Goal: Transaction & Acquisition: Purchase product/service

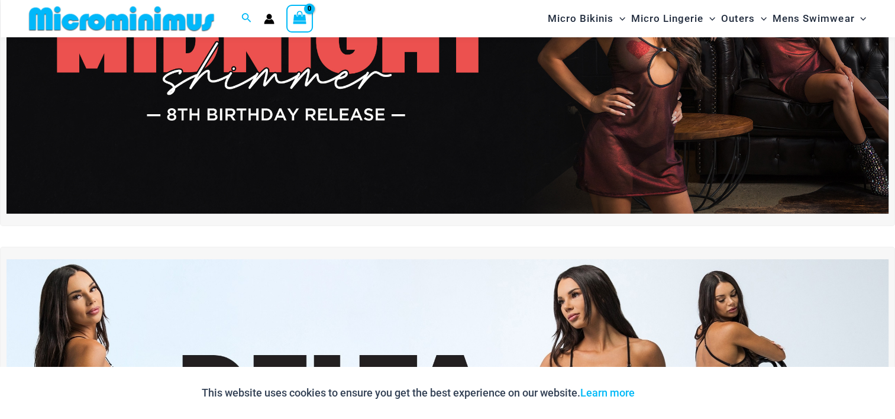
scroll to position [292, 0]
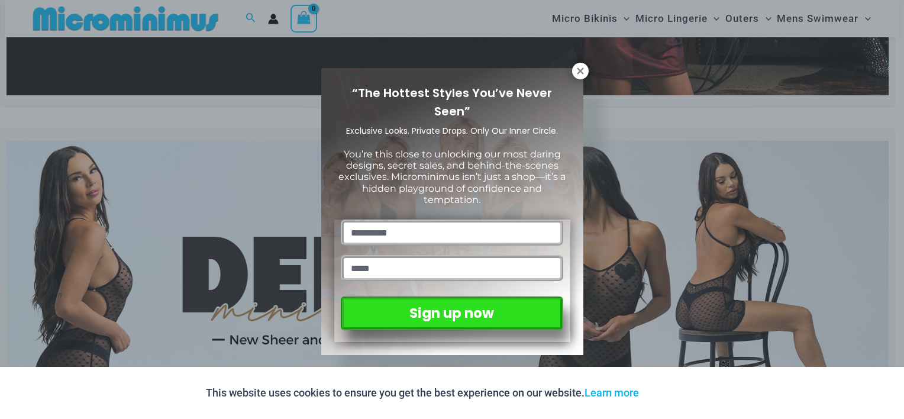
click at [582, 70] on icon at bounding box center [580, 70] width 7 height 7
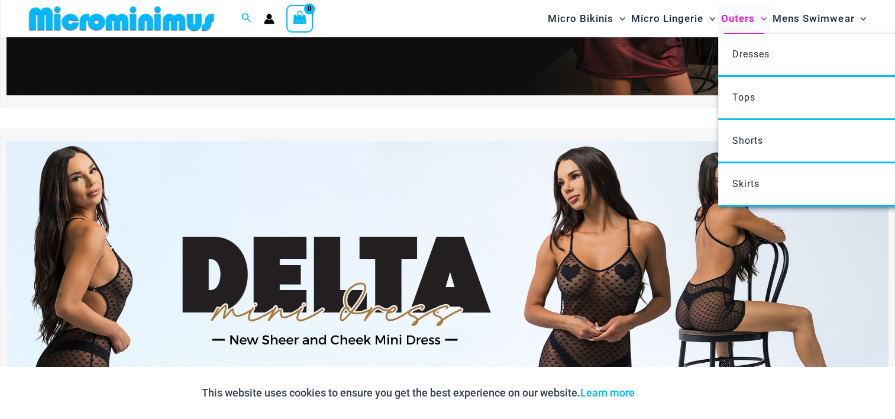
click at [741, 19] on span "Outers" at bounding box center [738, 19] width 34 height 30
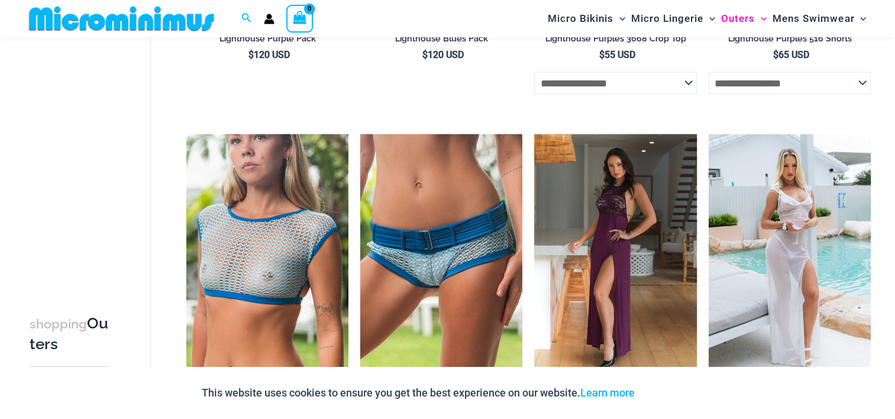
scroll to position [2177, 0]
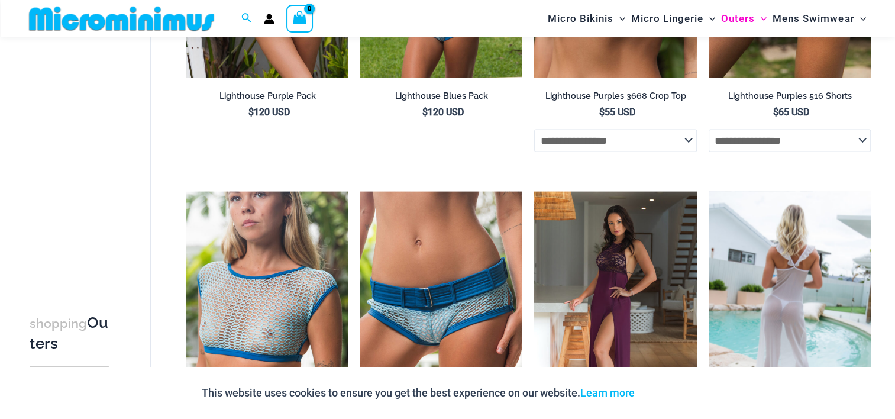
click at [820, 291] on img at bounding box center [790, 312] width 162 height 243
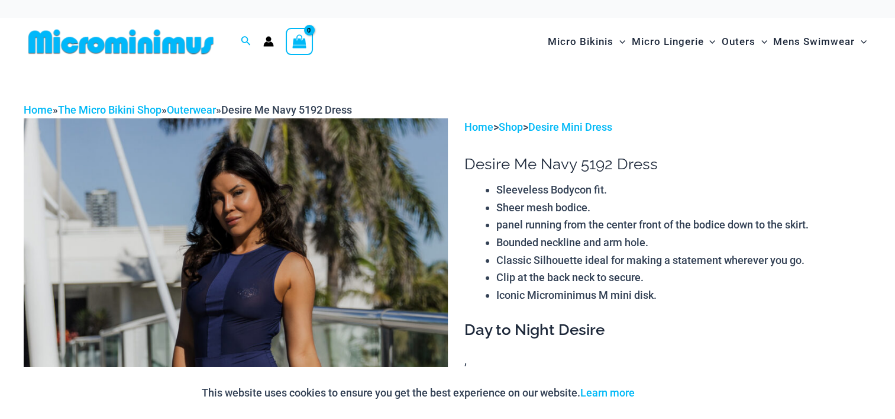
scroll to position [130, 0]
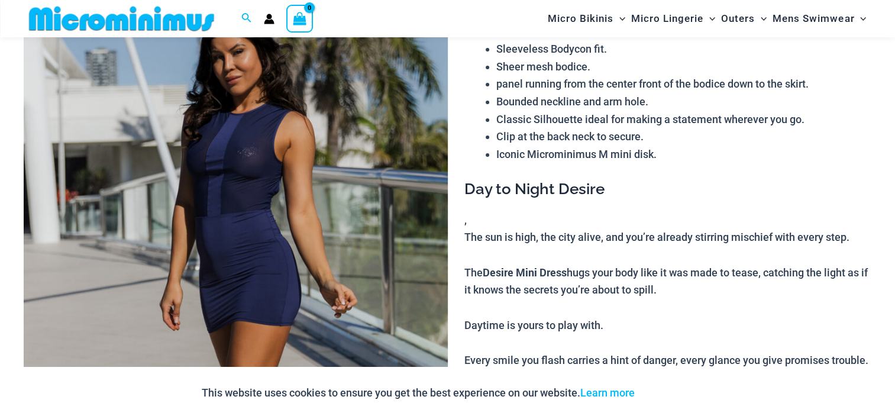
click at [267, 177] on img at bounding box center [236, 296] width 424 height 636
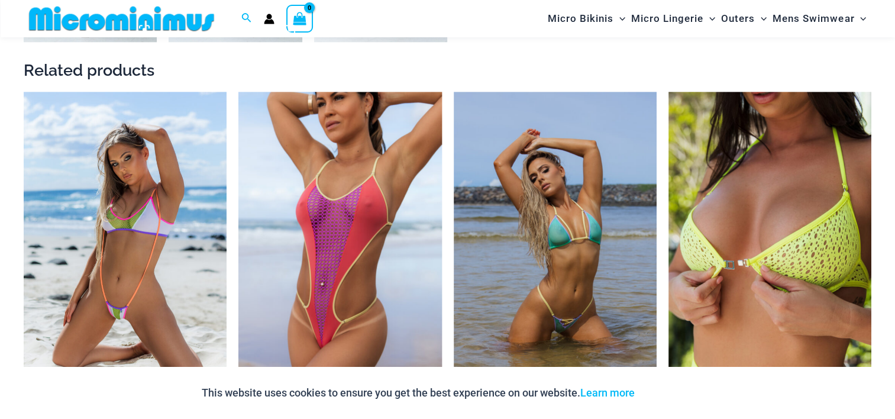
scroll to position [1373, 0]
